Goal: Find specific page/section: Find specific page/section

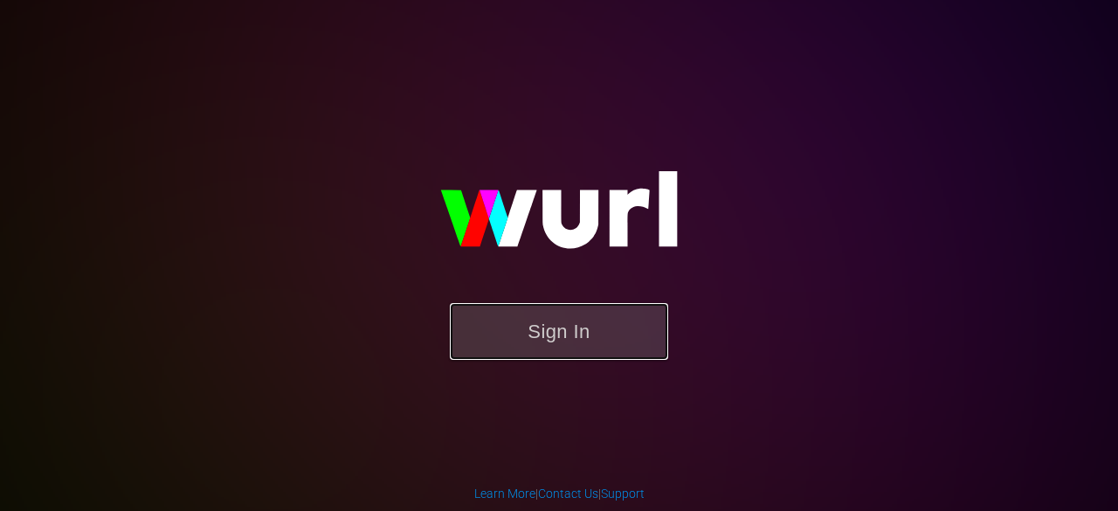
click at [555, 345] on button "Sign In" at bounding box center [559, 331] width 218 height 57
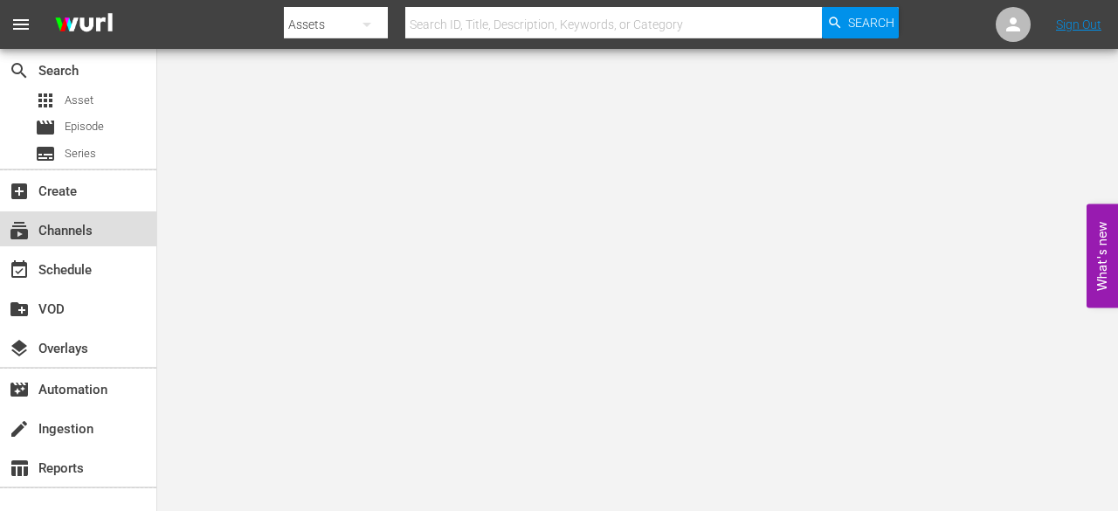
click at [56, 231] on div "subscriptions Channels" at bounding box center [49, 228] width 98 height 16
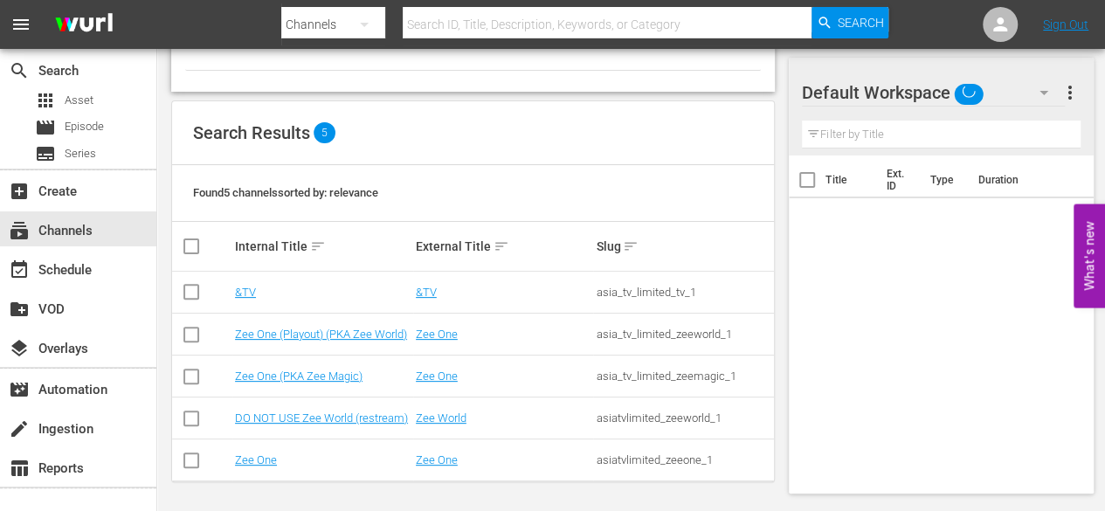
scroll to position [134, 0]
click at [251, 454] on link "Zee One" at bounding box center [256, 458] width 42 height 13
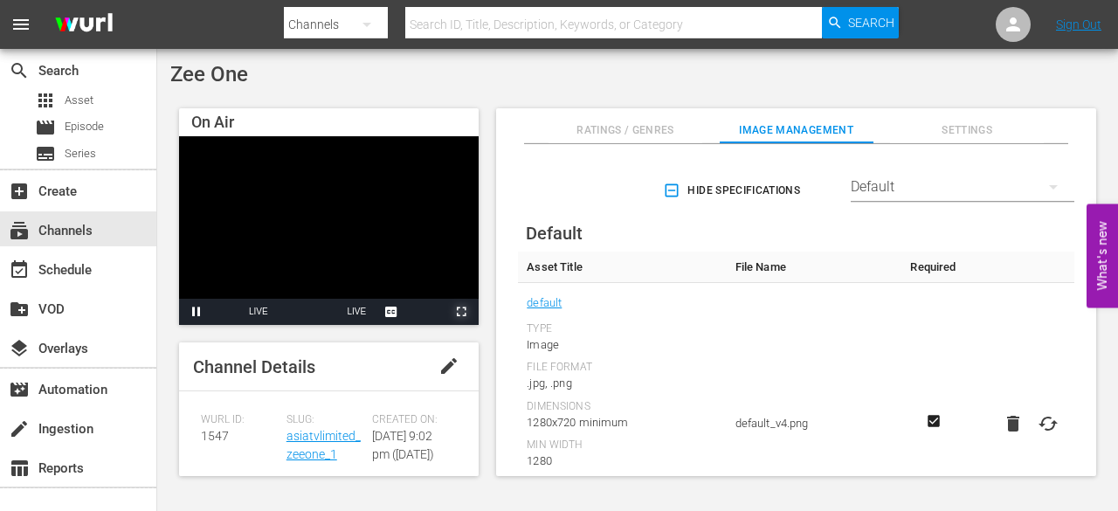
click at [461, 312] on span "Video Player" at bounding box center [461, 312] width 0 height 0
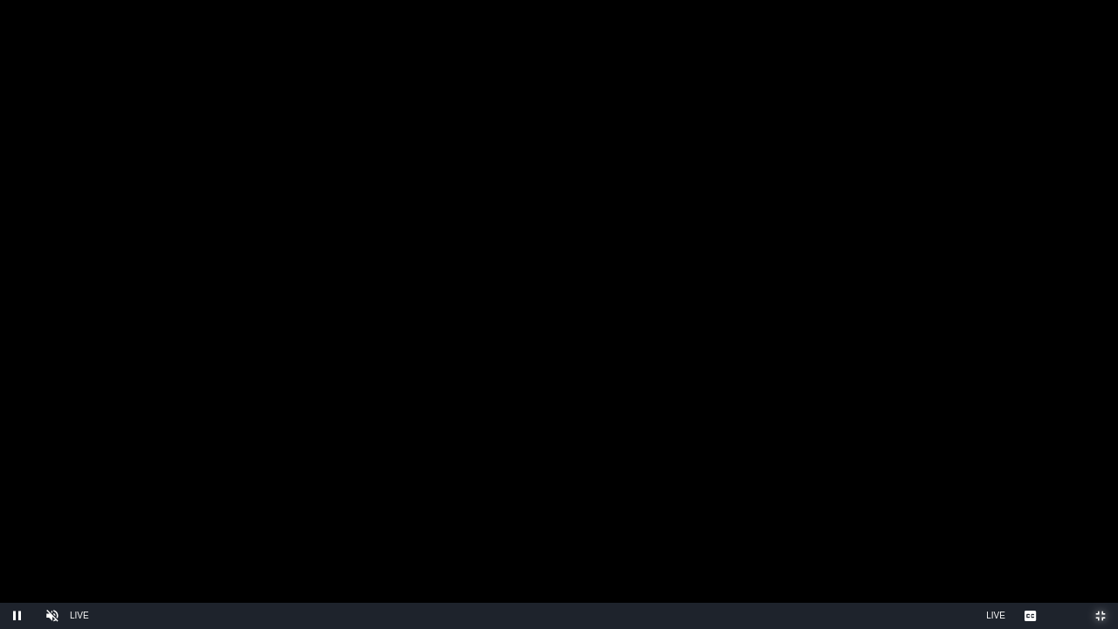
click at [1100, 510] on span "Video Player" at bounding box center [1100, 616] width 0 height 0
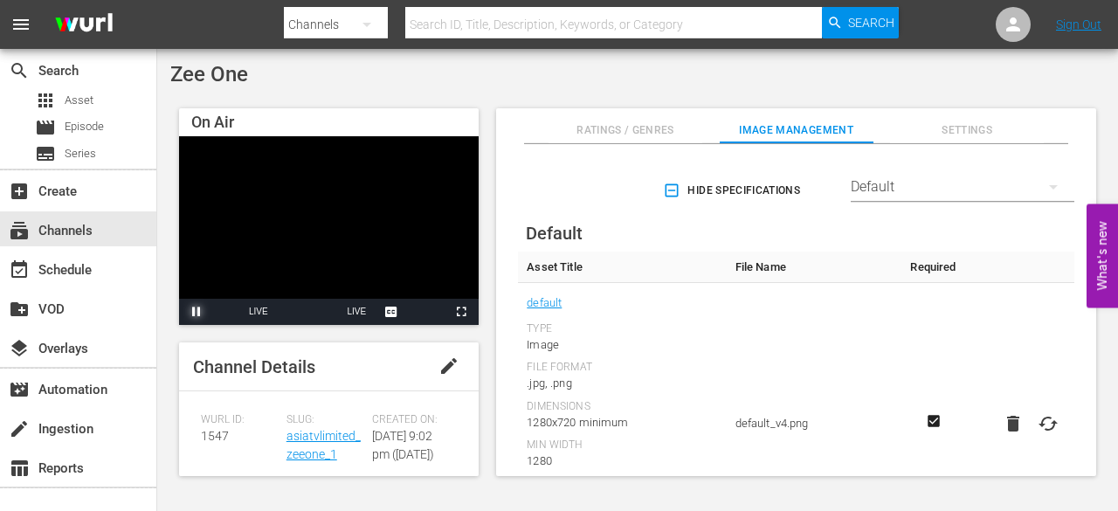
click at [196, 312] on span "Video Player" at bounding box center [196, 312] width 0 height 0
click at [359, 315] on span "LIVE" at bounding box center [356, 311] width 19 height 10
click at [644, 137] on span "Ratings / Genres" at bounding box center [625, 130] width 154 height 18
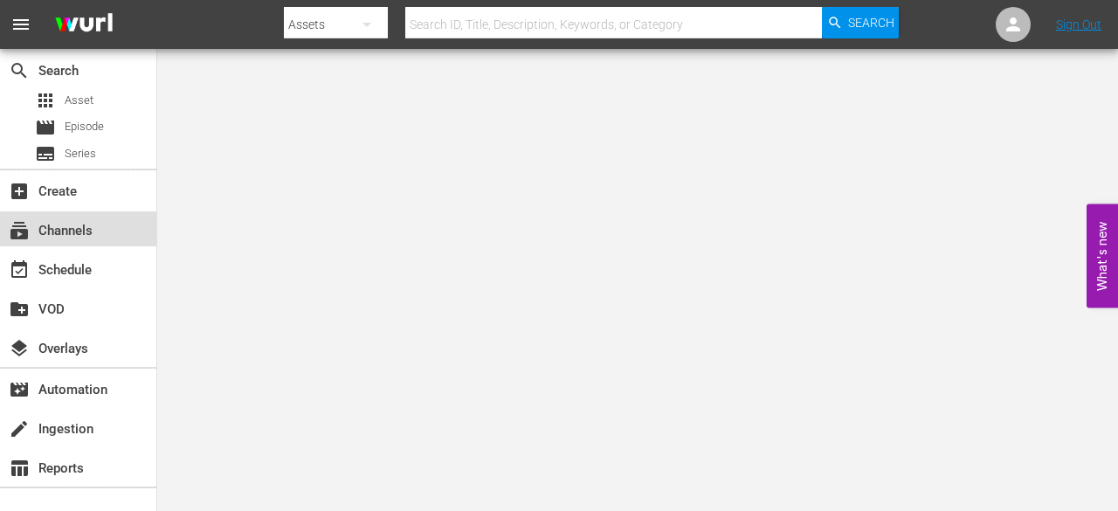
click at [73, 236] on div "subscriptions Channels" at bounding box center [49, 228] width 98 height 16
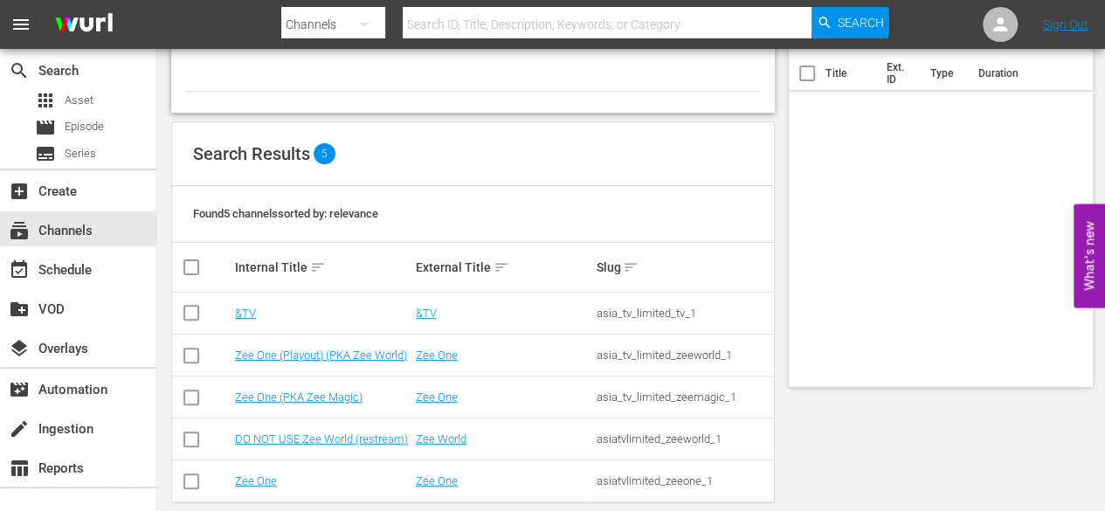
scroll to position [134, 0]
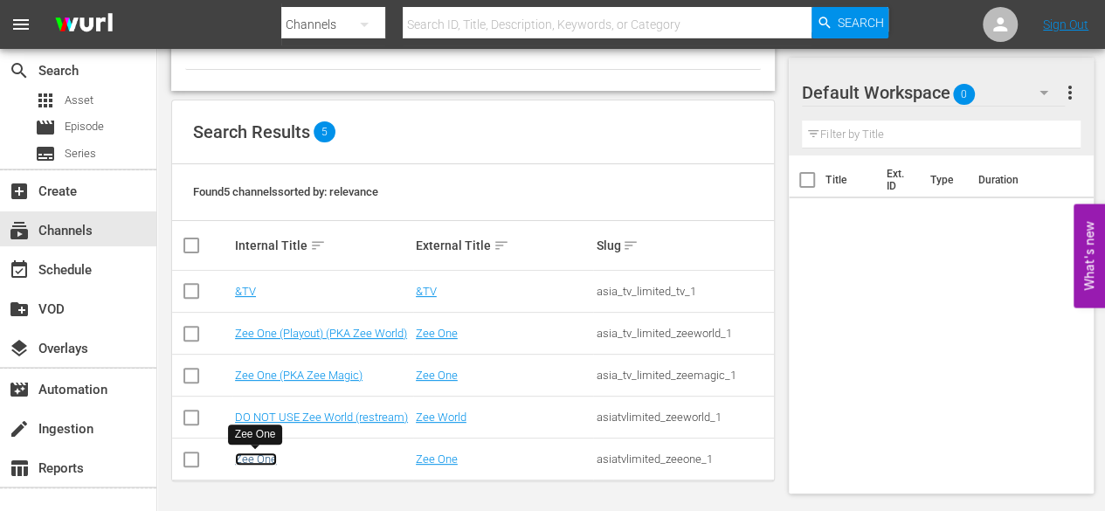
click at [253, 463] on link "Zee One" at bounding box center [256, 458] width 42 height 13
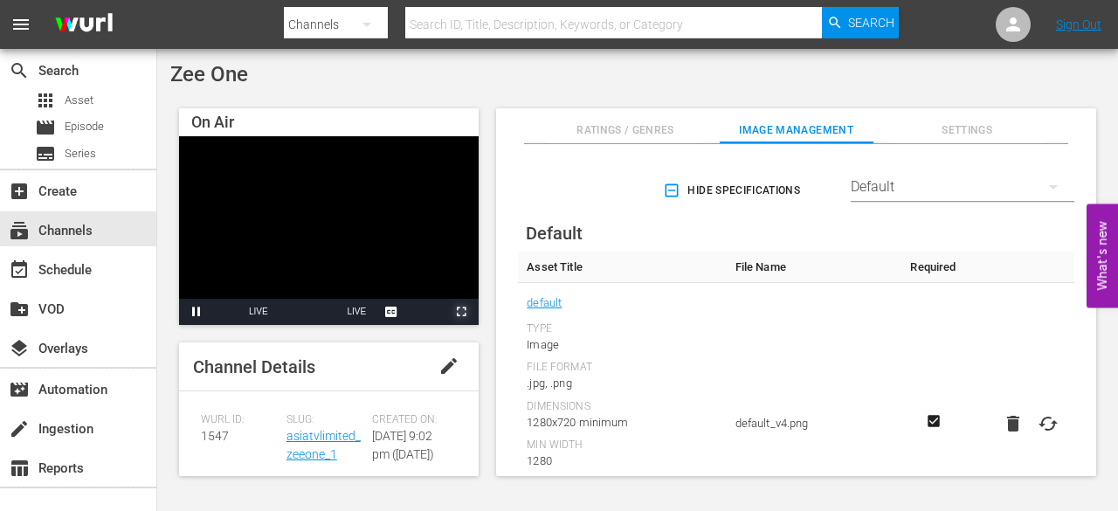
click at [461, 312] on span "Video Player" at bounding box center [461, 312] width 0 height 0
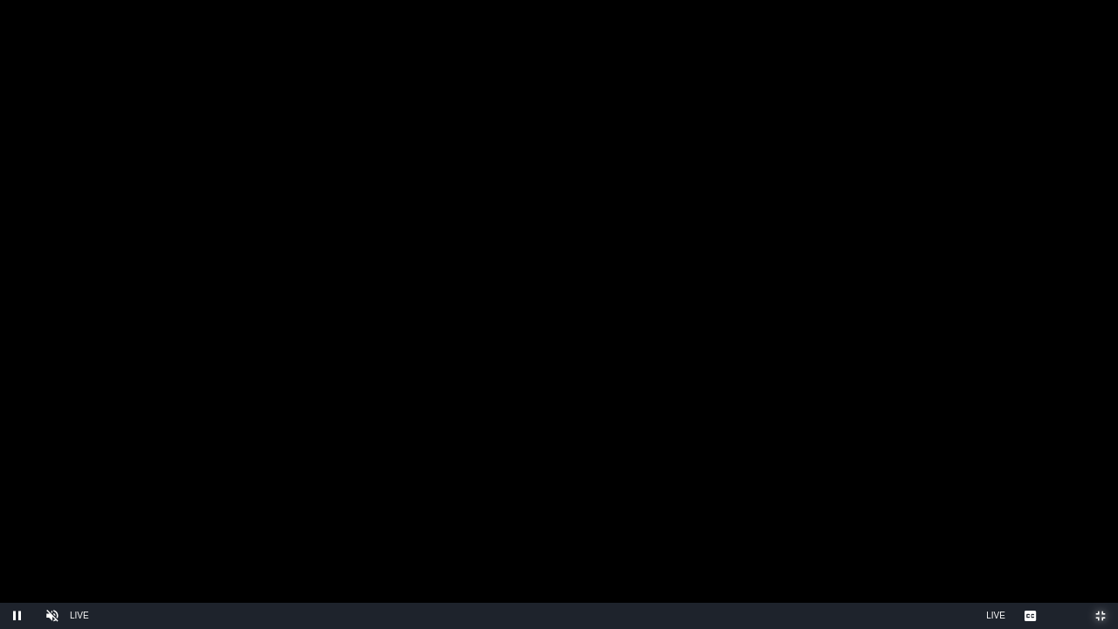
click at [1100, 510] on span "Video Player" at bounding box center [1100, 616] width 0 height 0
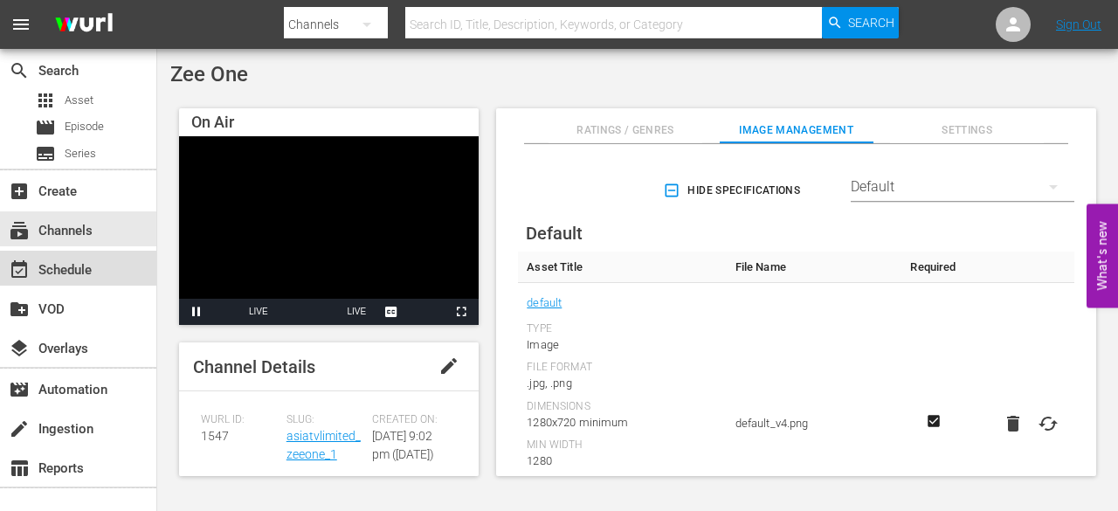
click at [51, 273] on div "event_available Schedule" at bounding box center [49, 267] width 98 height 16
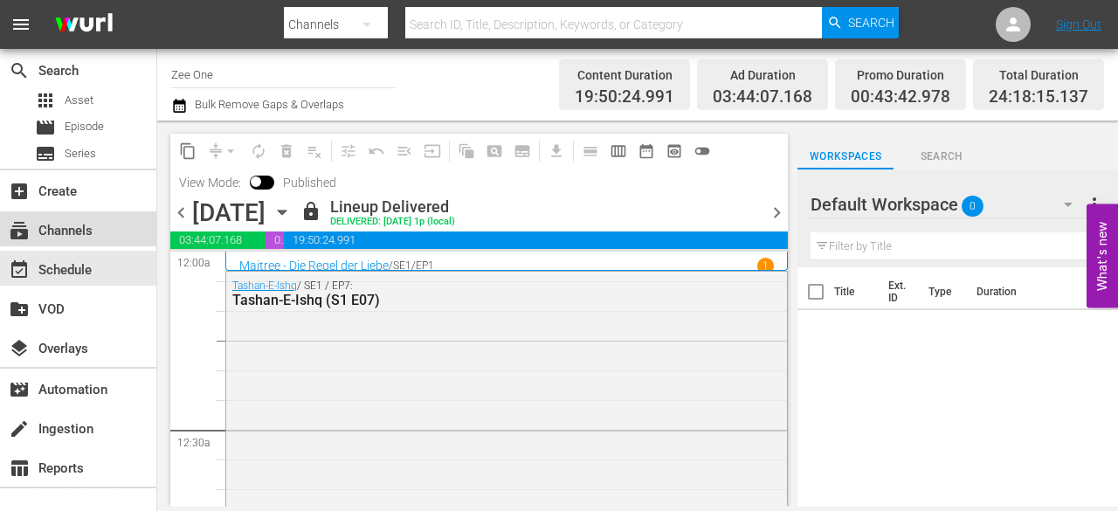
click at [71, 236] on div "subscriptions Channels" at bounding box center [49, 228] width 98 height 16
